Goal: Task Accomplishment & Management: Use online tool/utility

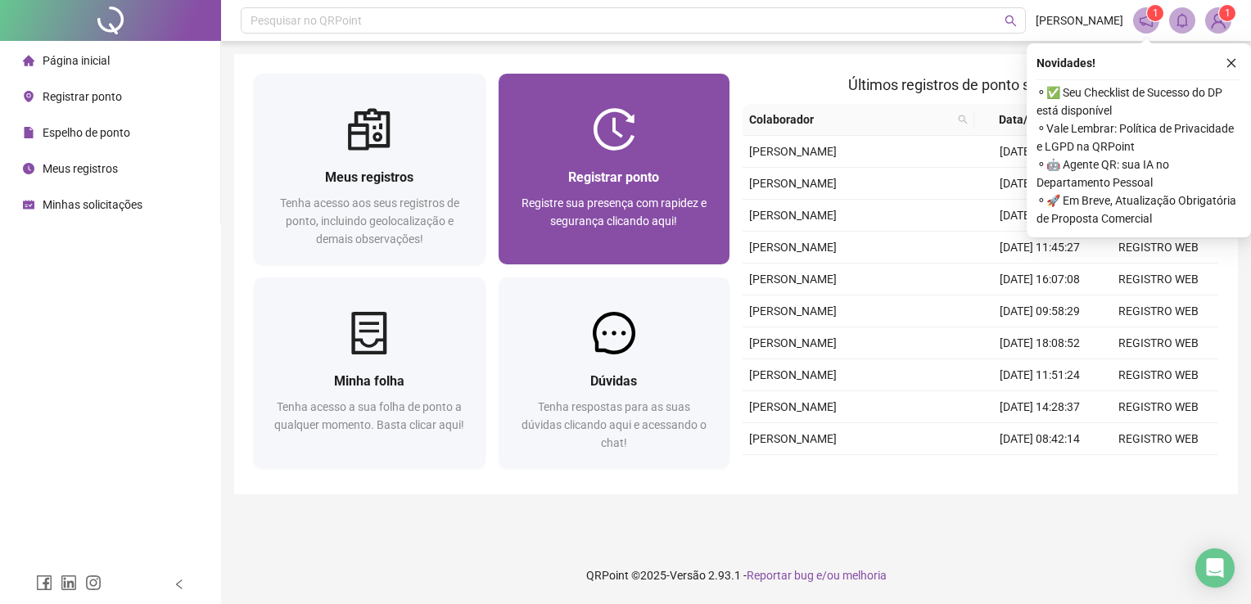
click at [634, 219] on span "Registre sua presença com rapidez e segurança clicando aqui!" at bounding box center [614, 212] width 185 height 31
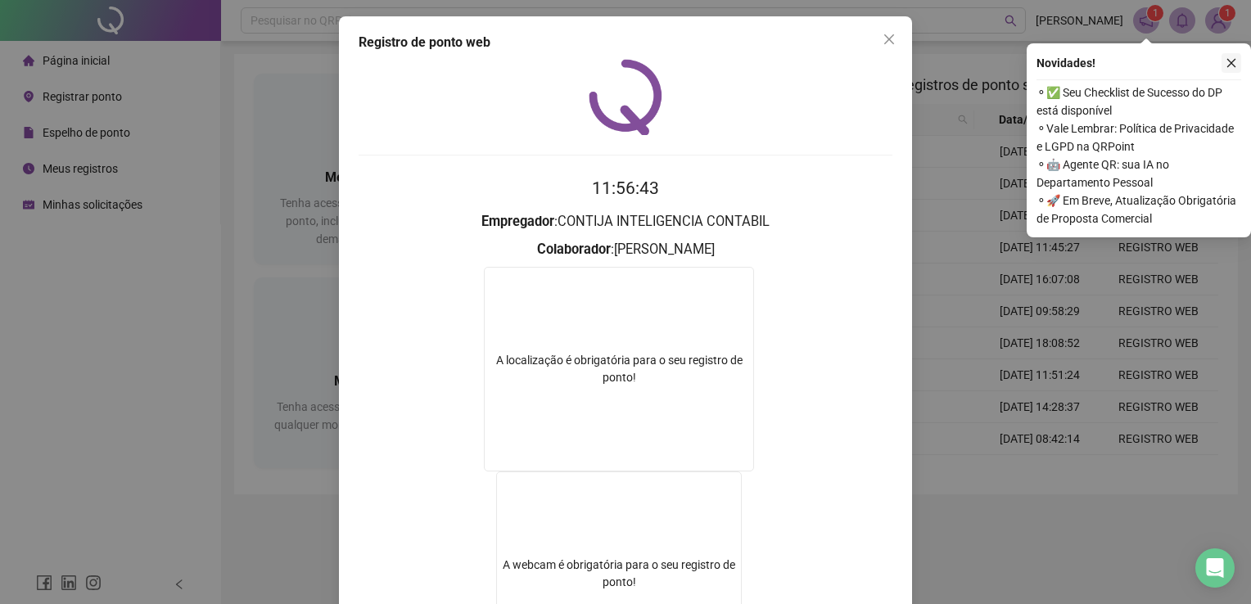
click at [1228, 70] on button "button" at bounding box center [1232, 63] width 20 height 20
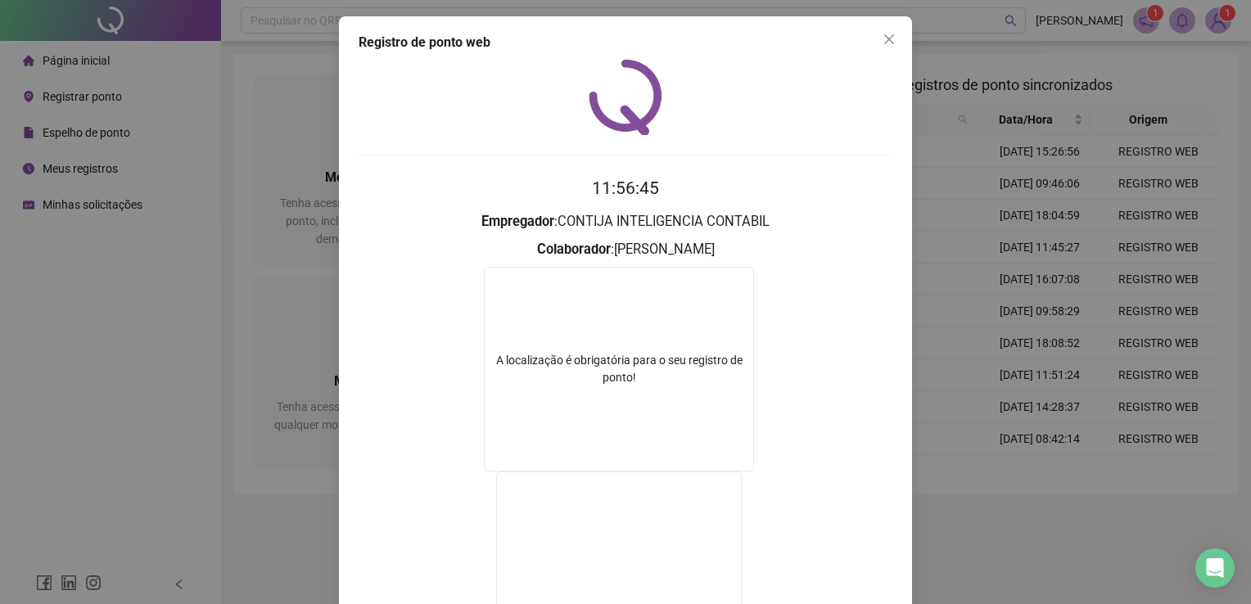
scroll to position [164, 0]
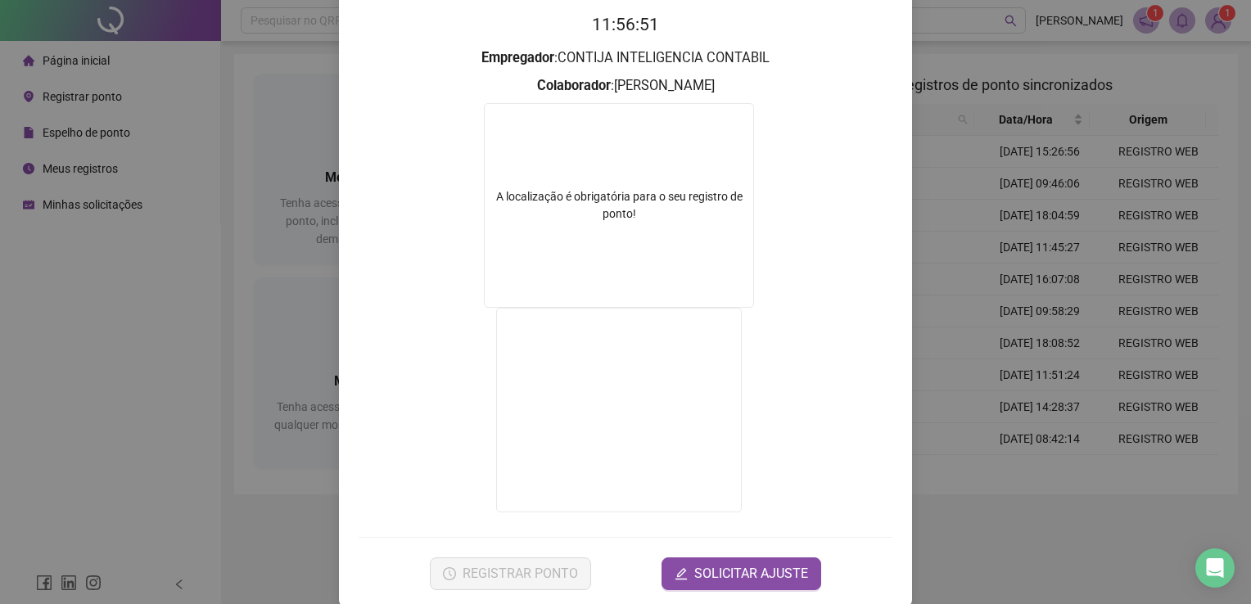
drag, startPoint x: 1033, startPoint y: 385, endPoint x: 997, endPoint y: 369, distance: 40.0
click at [1032, 384] on div "Registro de ponto web 11:56:51 Empregador : CONTIJA INTELIGENCIA CONTABIL Colab…" at bounding box center [625, 302] width 1251 height 604
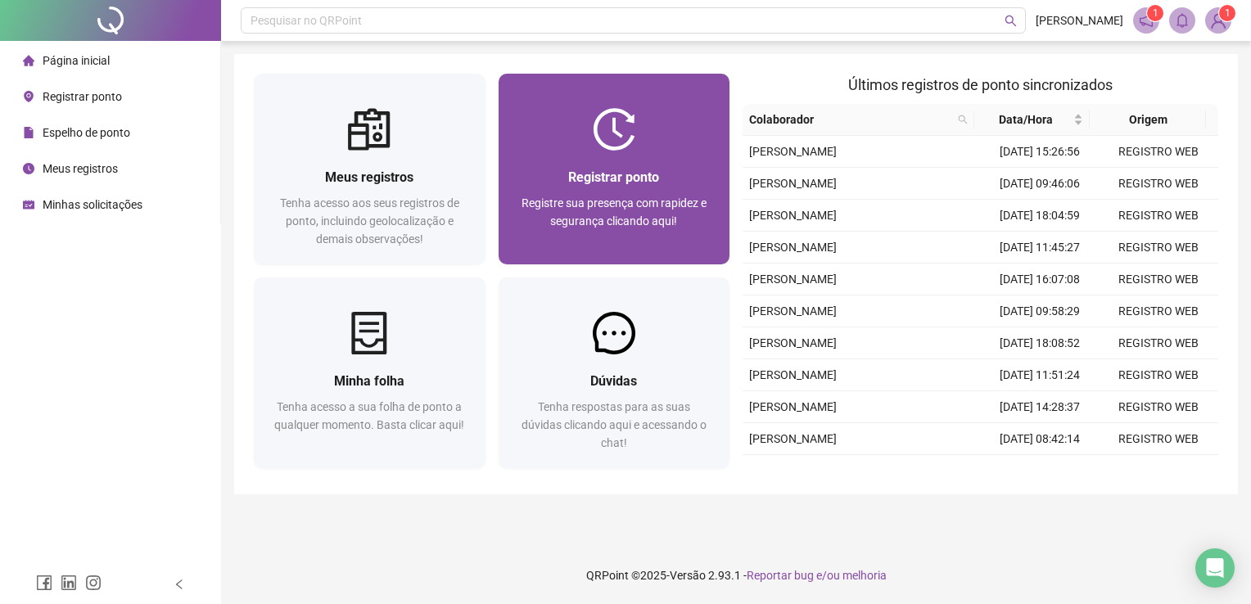
click at [636, 219] on span "Registre sua presença com rapidez e segurança clicando aqui!" at bounding box center [614, 212] width 185 height 31
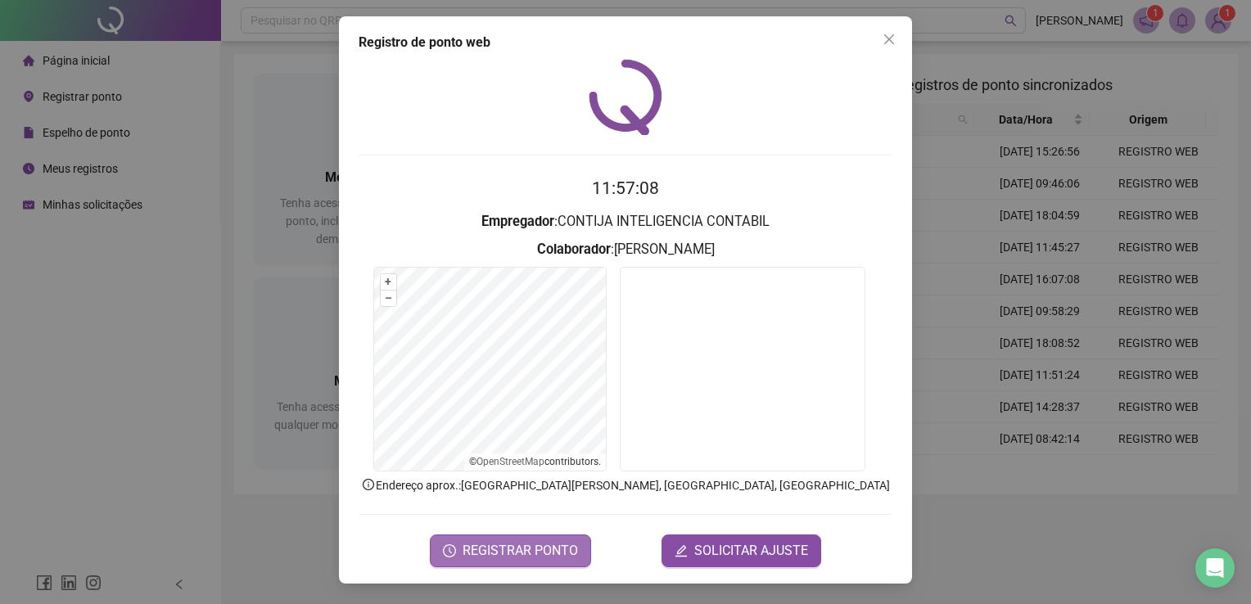
click at [568, 553] on span "REGISTRAR PONTO" at bounding box center [520, 551] width 115 height 20
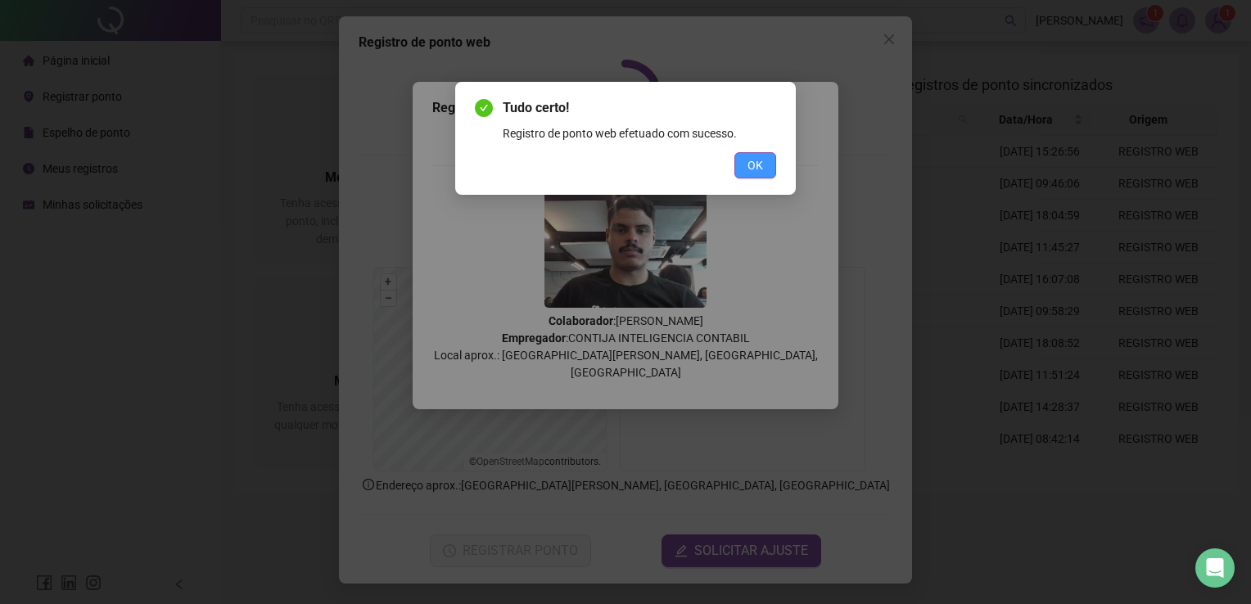
click at [762, 167] on span "OK" at bounding box center [756, 165] width 16 height 18
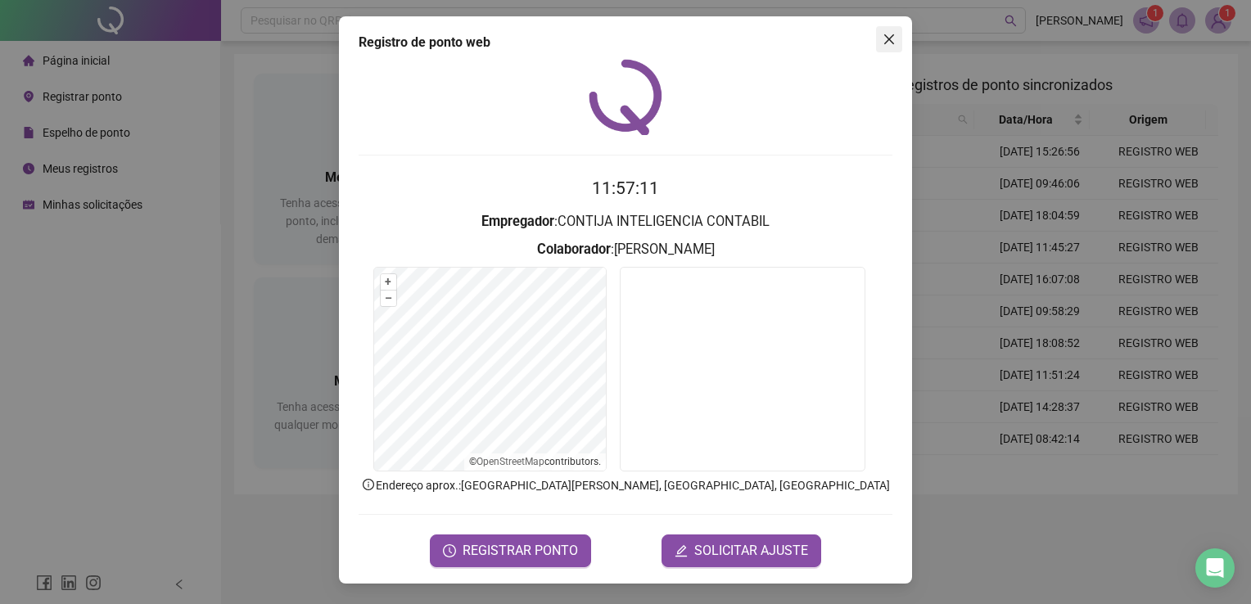
click at [879, 43] on span "Close" at bounding box center [889, 39] width 26 height 13
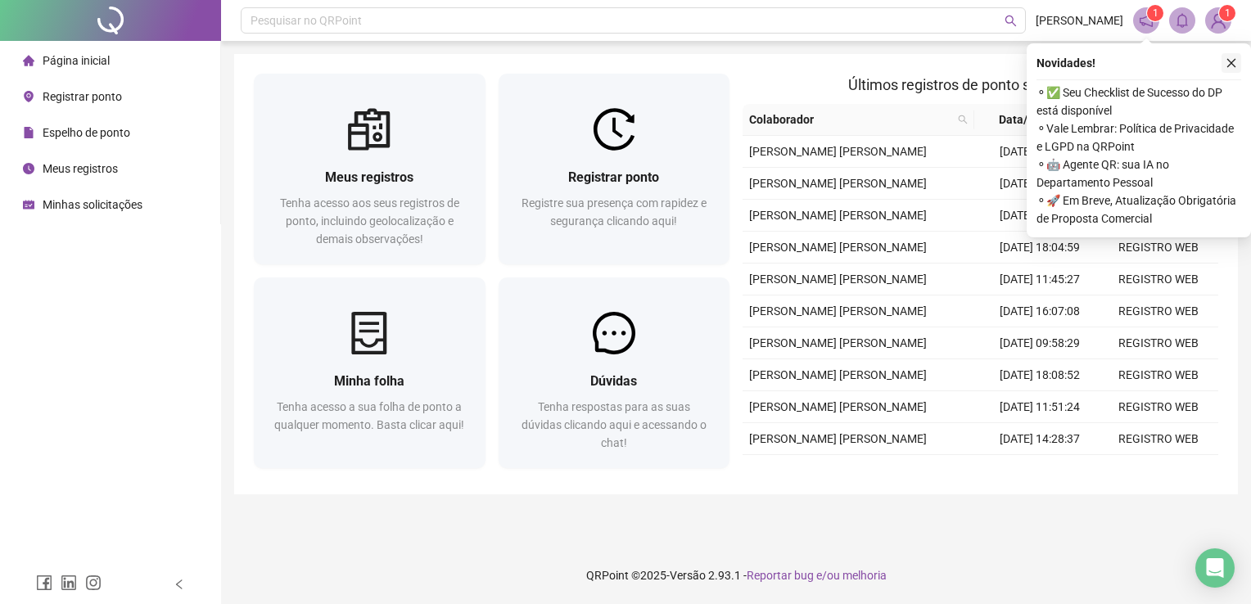
click at [1230, 64] on icon "close" at bounding box center [1231, 63] width 9 height 9
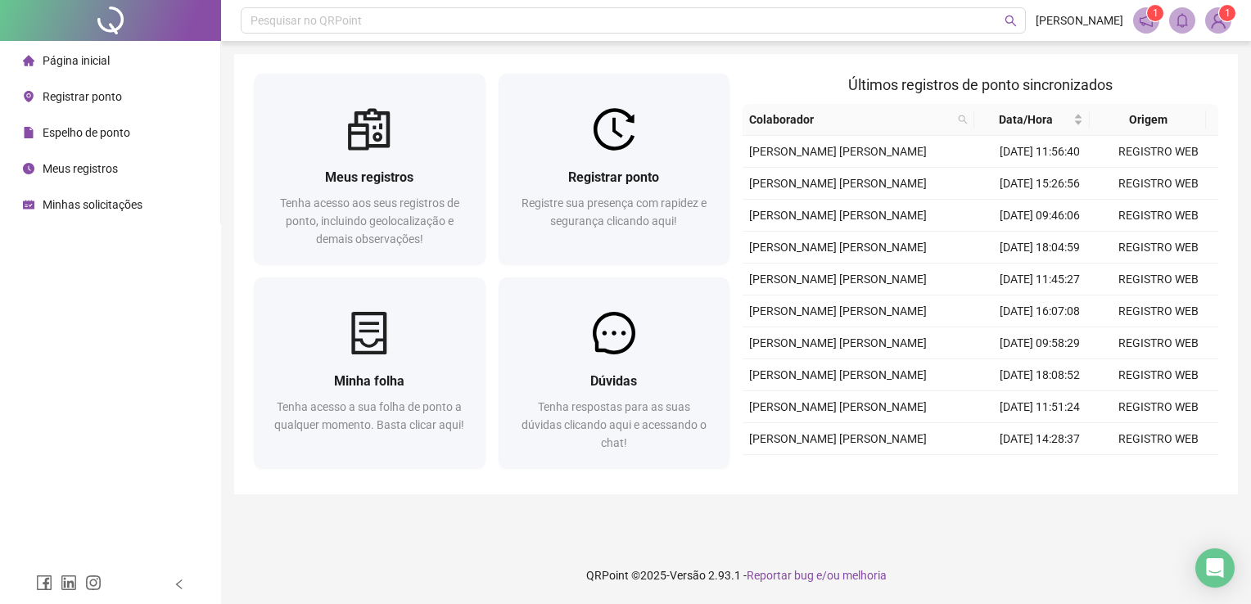
click at [87, 512] on div "Página inicial Registrar ponto Espelho de ponto Meus registros Minhas solicitaç…" at bounding box center [110, 282] width 221 height 565
